Goal: Information Seeking & Learning: Learn about a topic

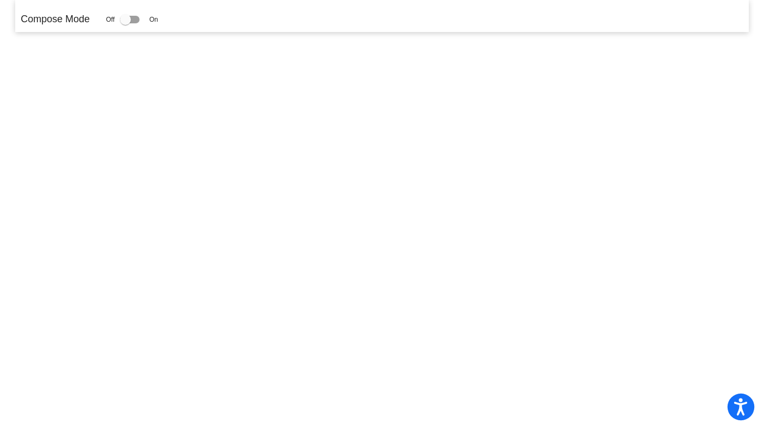
click at [736, 408] on icon "Open accessiBe: accessibility options, statement and help" at bounding box center [740, 406] width 13 height 17
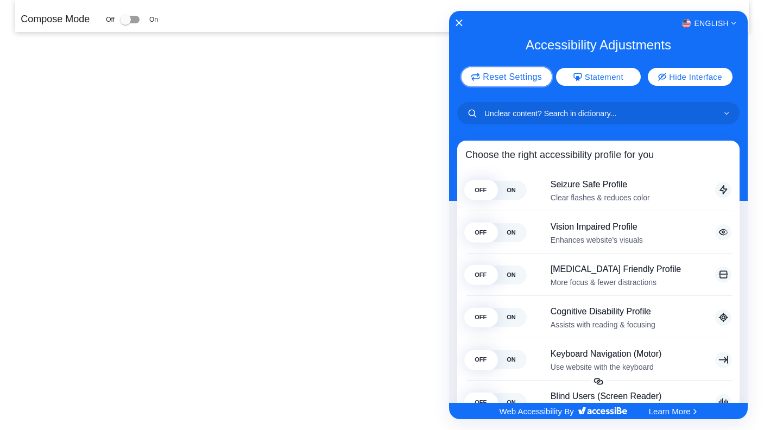
click at [511, 75] on span "Reset Settings" at bounding box center [512, 76] width 59 height 9
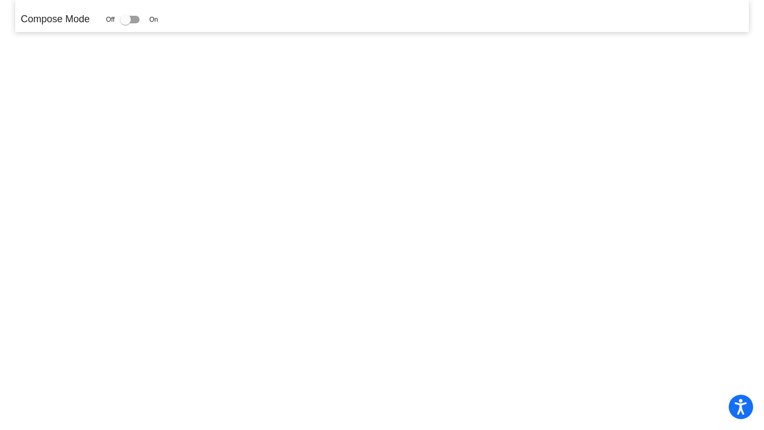
click at [136, 20] on div at bounding box center [130, 20] width 20 height 8
click at [125, 23] on input "checkbox" at bounding box center [125, 23] width 1 height 1
drag, startPoint x: 128, startPoint y: 20, endPoint x: 135, endPoint y: 18, distance: 6.6
click at [135, 18] on div at bounding box center [130, 20] width 20 height 8
click at [136, 18] on div at bounding box center [130, 20] width 20 height 8
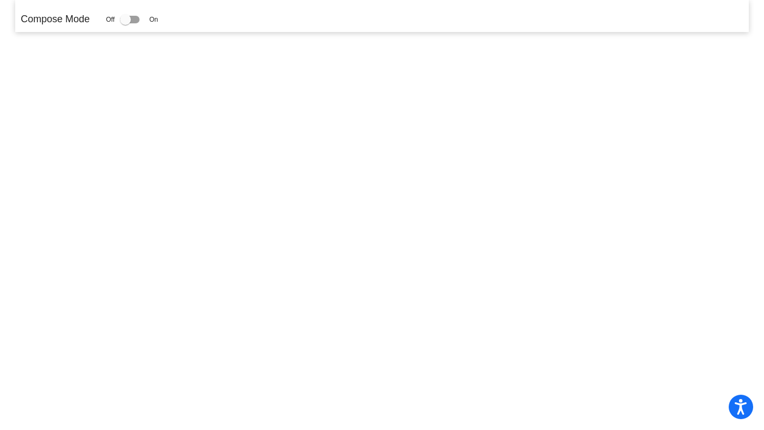
click at [125, 23] on input "checkbox" at bounding box center [125, 23] width 1 height 1
click at [136, 18] on div at bounding box center [130, 20] width 20 height 8
click at [125, 23] on input "checkbox" at bounding box center [125, 23] width 1 height 1
checkbox input "true"
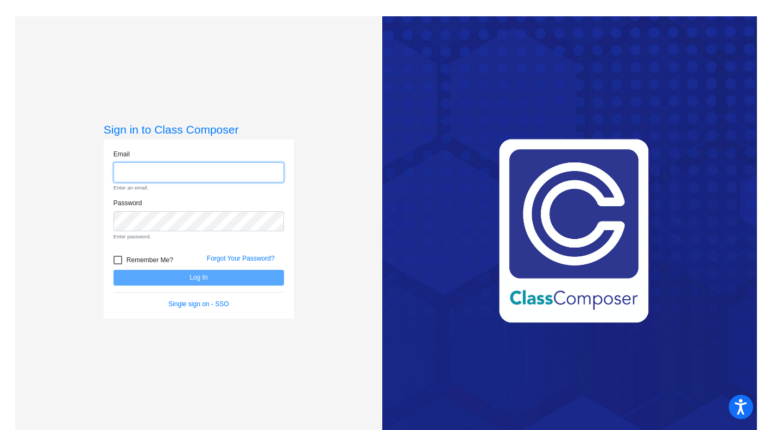
type input "[PERSON_NAME][EMAIL_ADDRESS][PERSON_NAME][DOMAIN_NAME]"
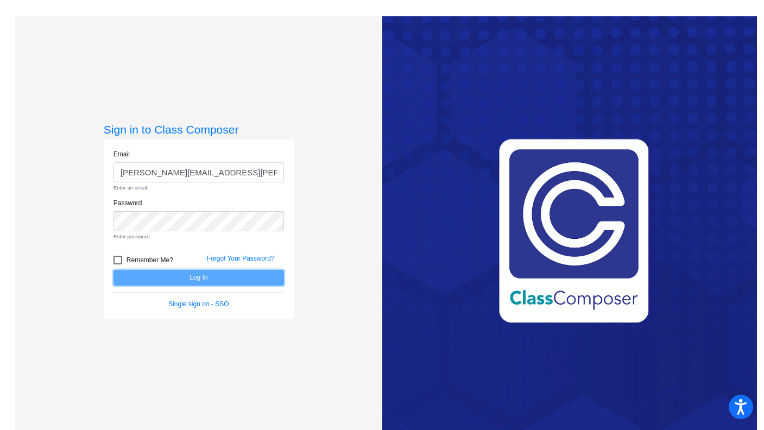
click at [143, 281] on form "Email [PERSON_NAME][EMAIL_ADDRESS][PERSON_NAME][DOMAIN_NAME] Enter an email. Pa…" at bounding box center [198, 229] width 170 height 160
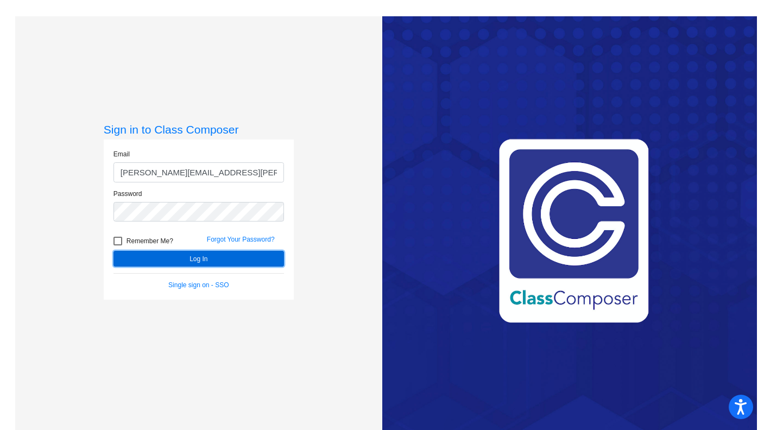
click at [141, 260] on button "Log In" at bounding box center [198, 259] width 170 height 16
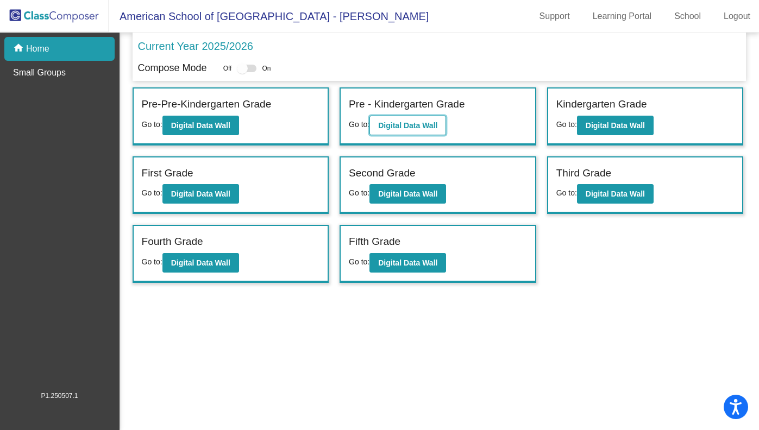
click at [403, 122] on b "Digital Data Wall" at bounding box center [407, 125] width 59 height 9
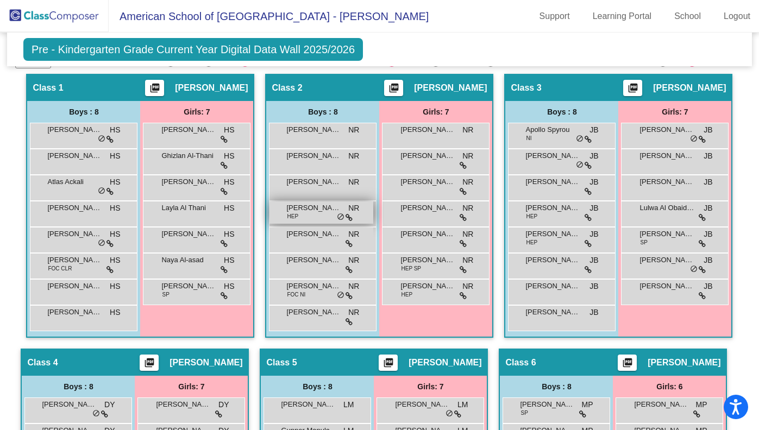
scroll to position [261, 0]
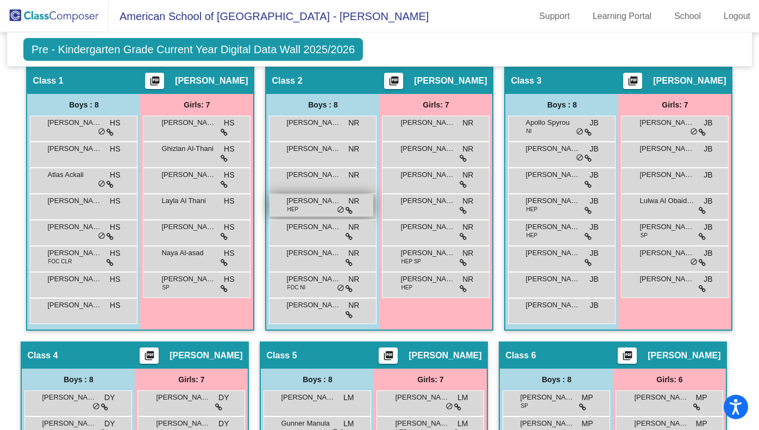
click at [373, 208] on div "[PERSON_NAME] HEP NR lock do_not_disturb_alt" at bounding box center [321, 205] width 104 height 22
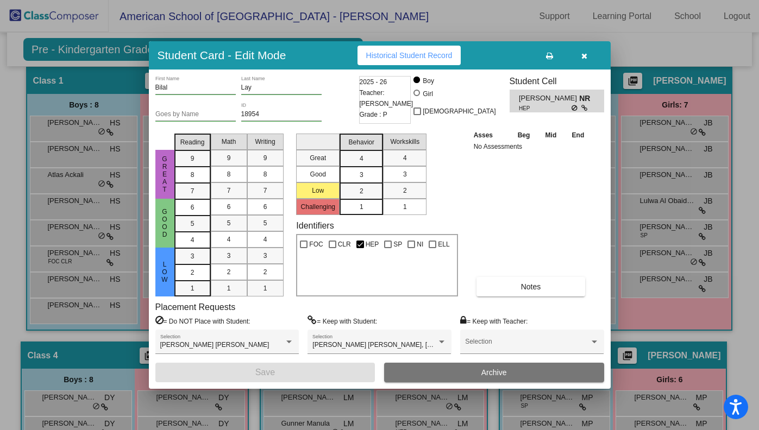
click at [586, 56] on icon "button" at bounding box center [584, 56] width 6 height 8
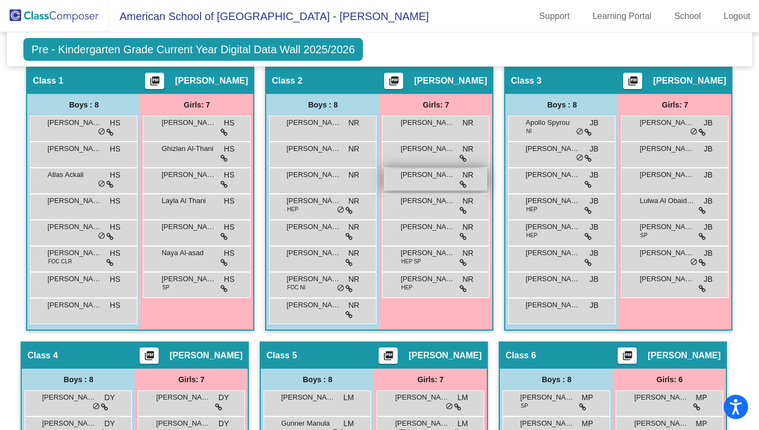
click at [454, 177] on span "[PERSON_NAME]" at bounding box center [427, 174] width 54 height 11
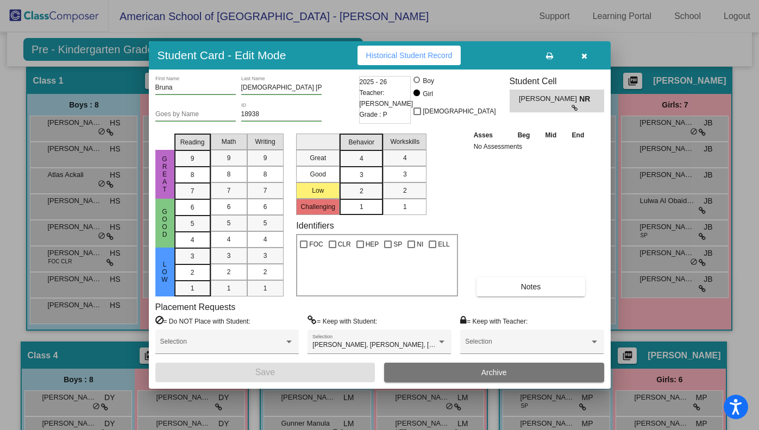
click at [589, 59] on button "button" at bounding box center [584, 56] width 35 height 20
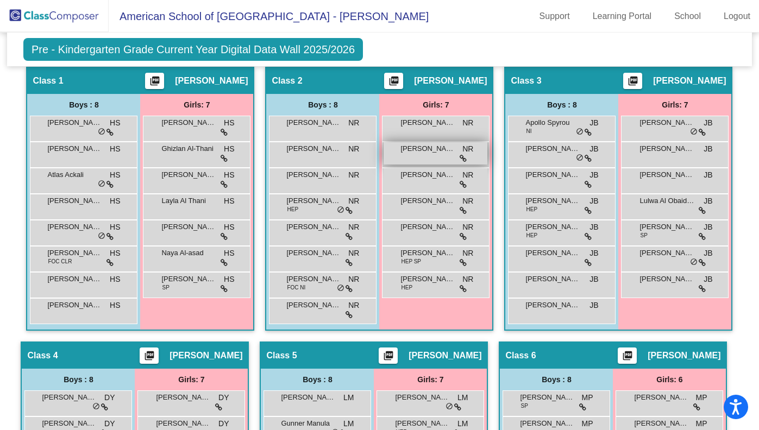
click at [454, 150] on span "[PERSON_NAME]" at bounding box center [427, 148] width 54 height 11
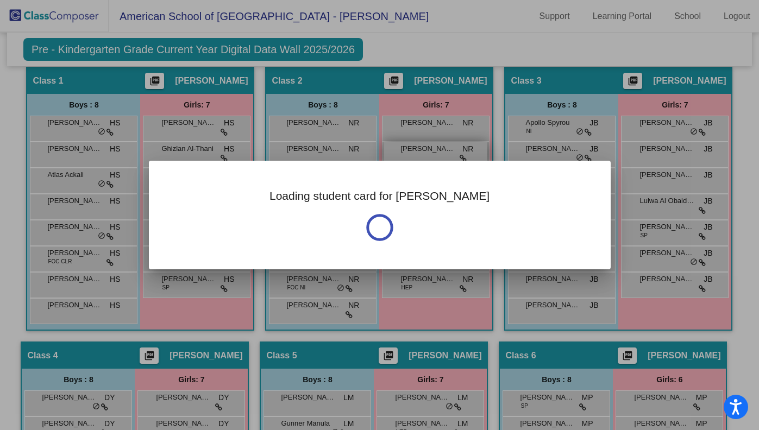
click at [557, 150] on div at bounding box center [379, 215] width 759 height 430
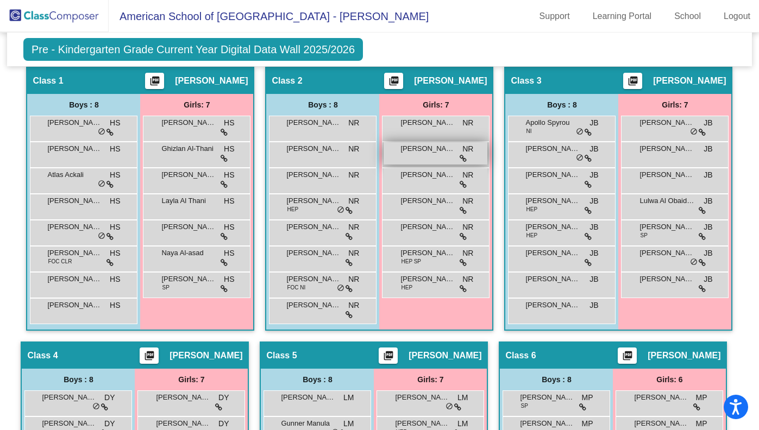
click at [454, 150] on span "[PERSON_NAME]" at bounding box center [427, 148] width 54 height 11
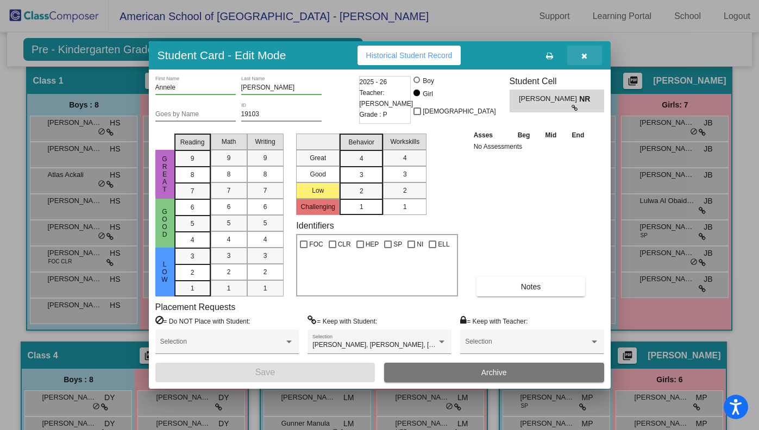
click at [580, 49] on button "button" at bounding box center [584, 56] width 35 height 20
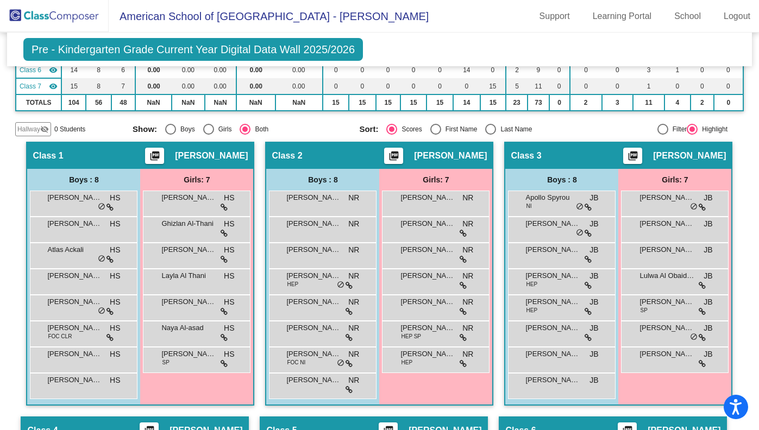
scroll to position [184, 0]
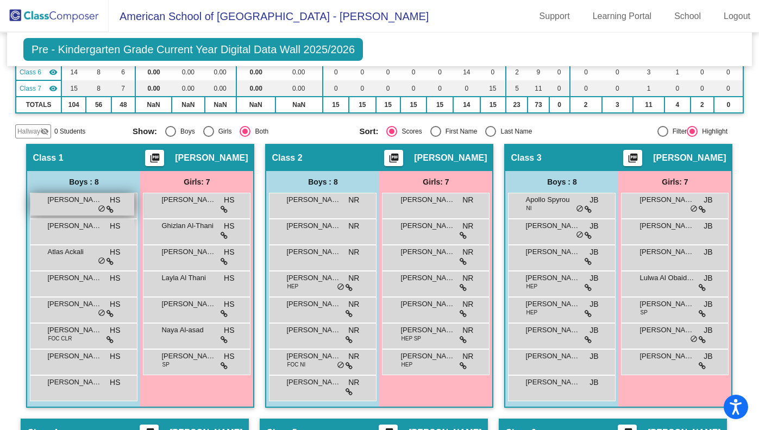
click at [105, 208] on span "do_not_disturb_alt" at bounding box center [102, 209] width 8 height 9
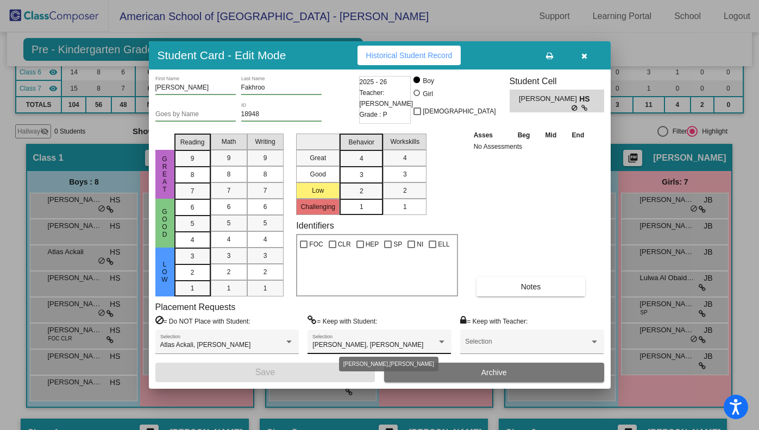
click at [443, 343] on div at bounding box center [442, 342] width 10 height 8
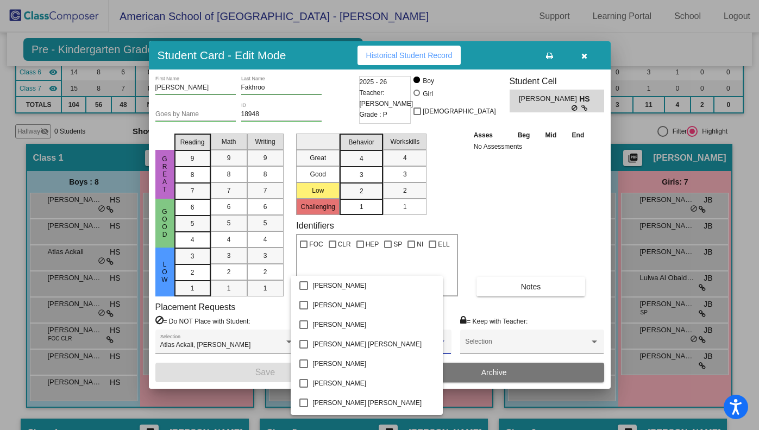
scroll to position [468, 0]
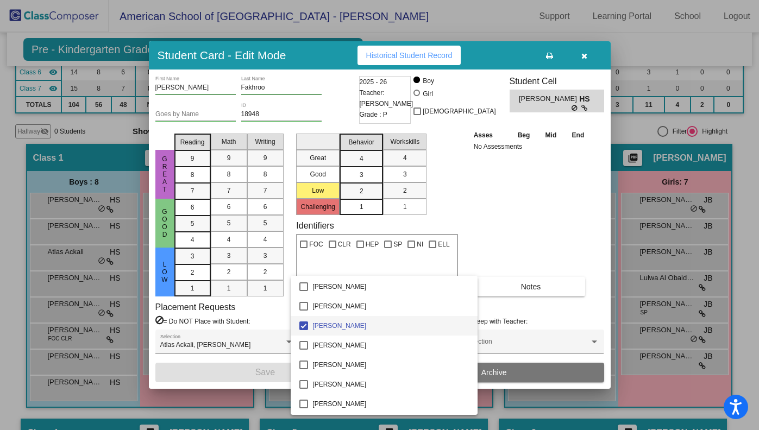
click at [524, 243] on div at bounding box center [379, 215] width 759 height 430
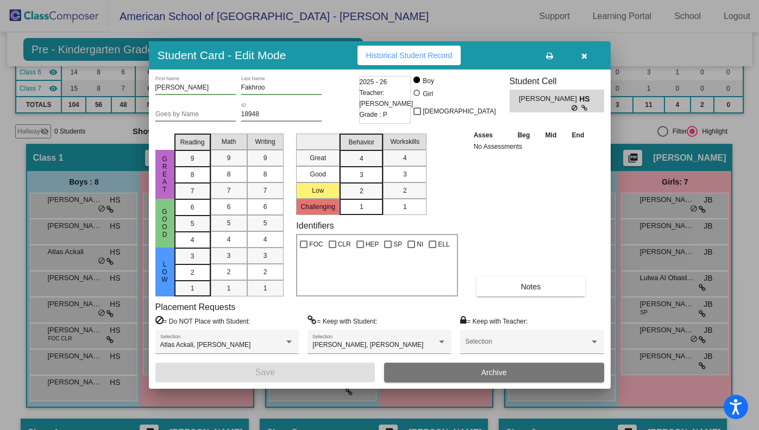
scroll to position [0, 0]
click at [583, 54] on icon "button" at bounding box center [584, 56] width 6 height 8
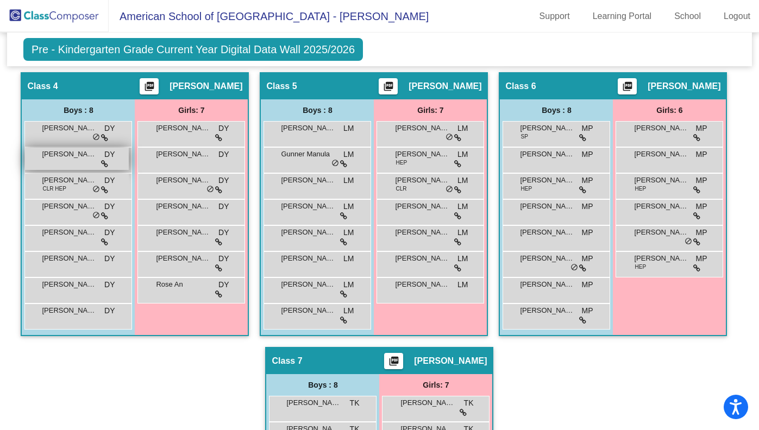
scroll to position [534, 0]
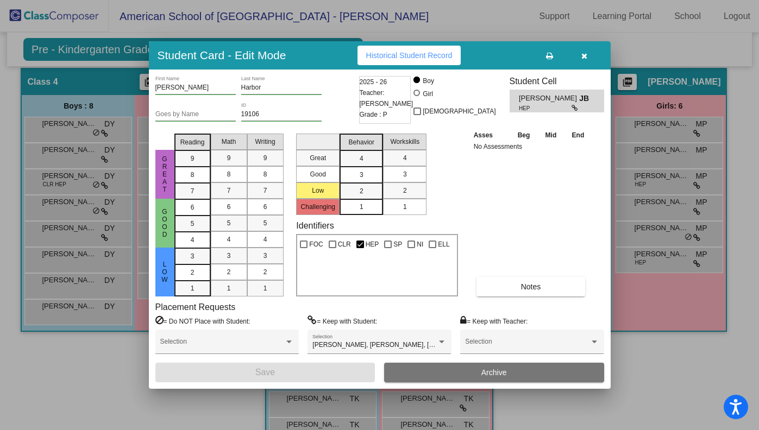
click at [589, 59] on button "button" at bounding box center [584, 56] width 35 height 20
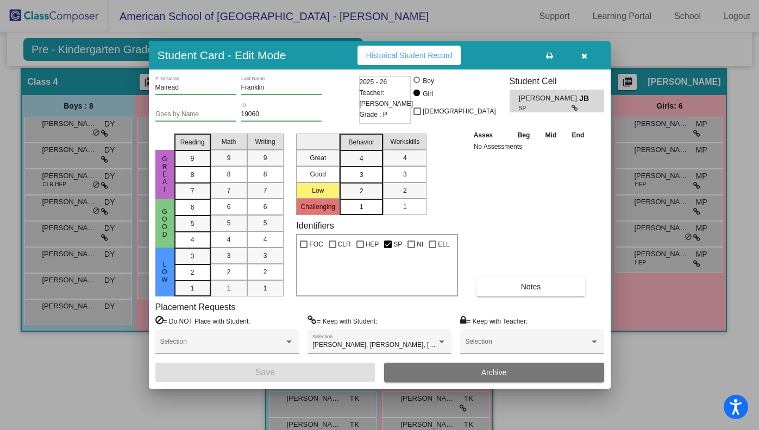
click at [584, 55] on icon "button" at bounding box center [584, 56] width 6 height 8
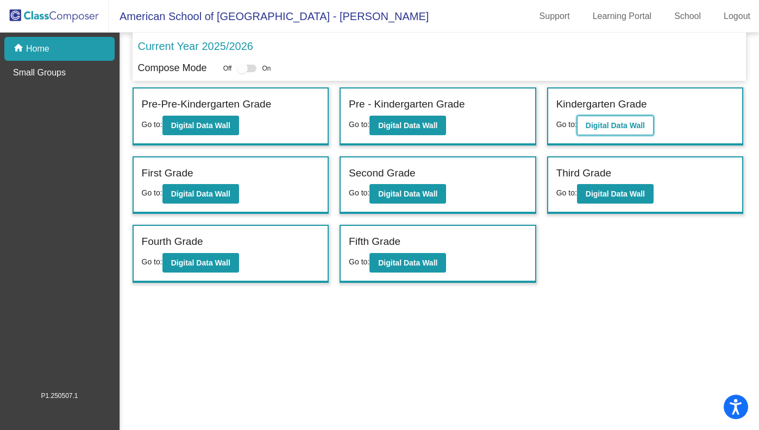
click at [629, 130] on button "Digital Data Wall" at bounding box center [615, 126] width 77 height 20
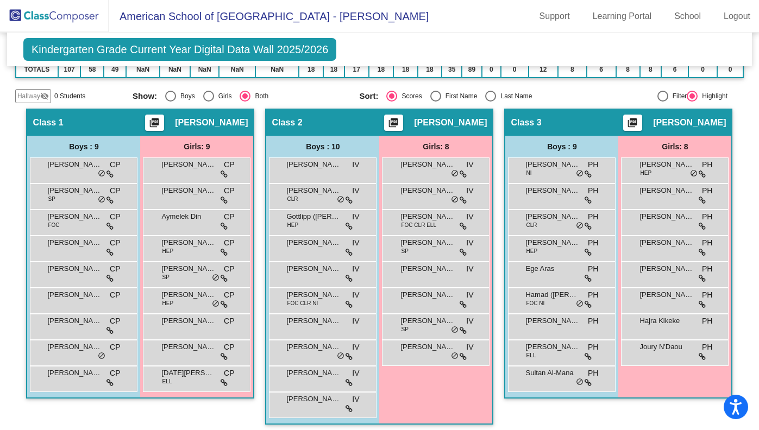
scroll to position [211, 0]
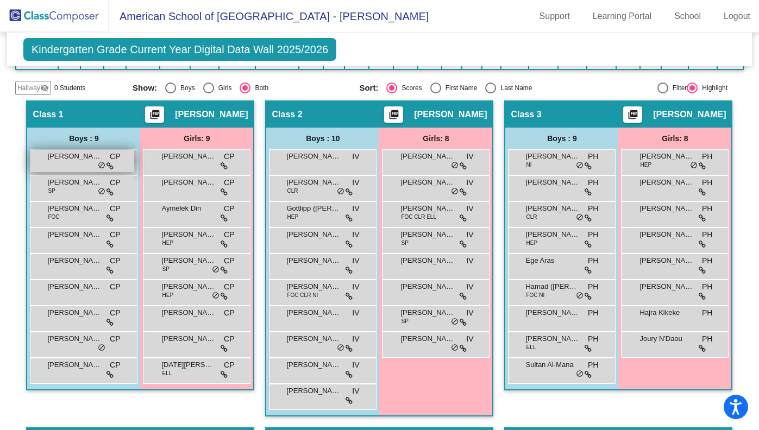
click at [134, 162] on div "[PERSON_NAME] MH Al Mana CP lock do_not_disturb_alt" at bounding box center [82, 161] width 104 height 22
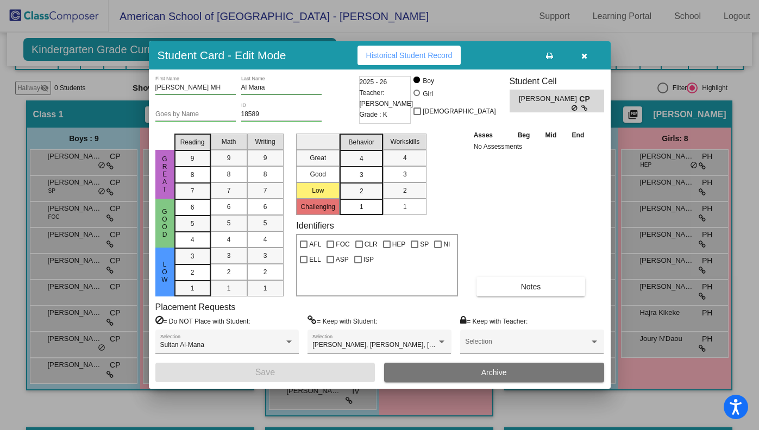
click at [587, 59] on button "button" at bounding box center [584, 56] width 35 height 20
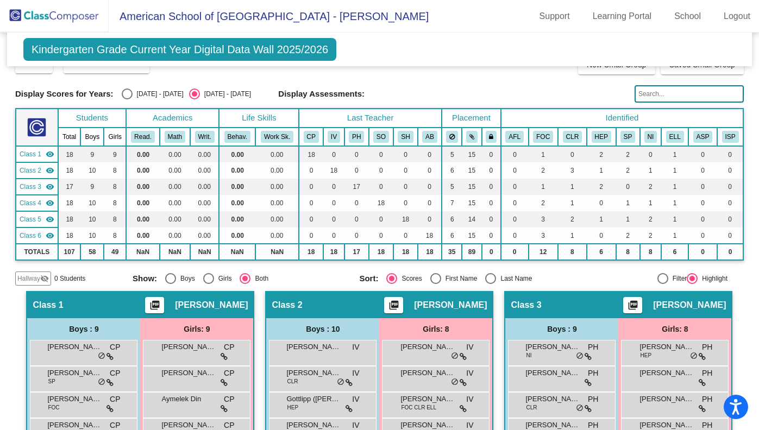
scroll to position [0, 0]
